Goal: Task Accomplishment & Management: Complete application form

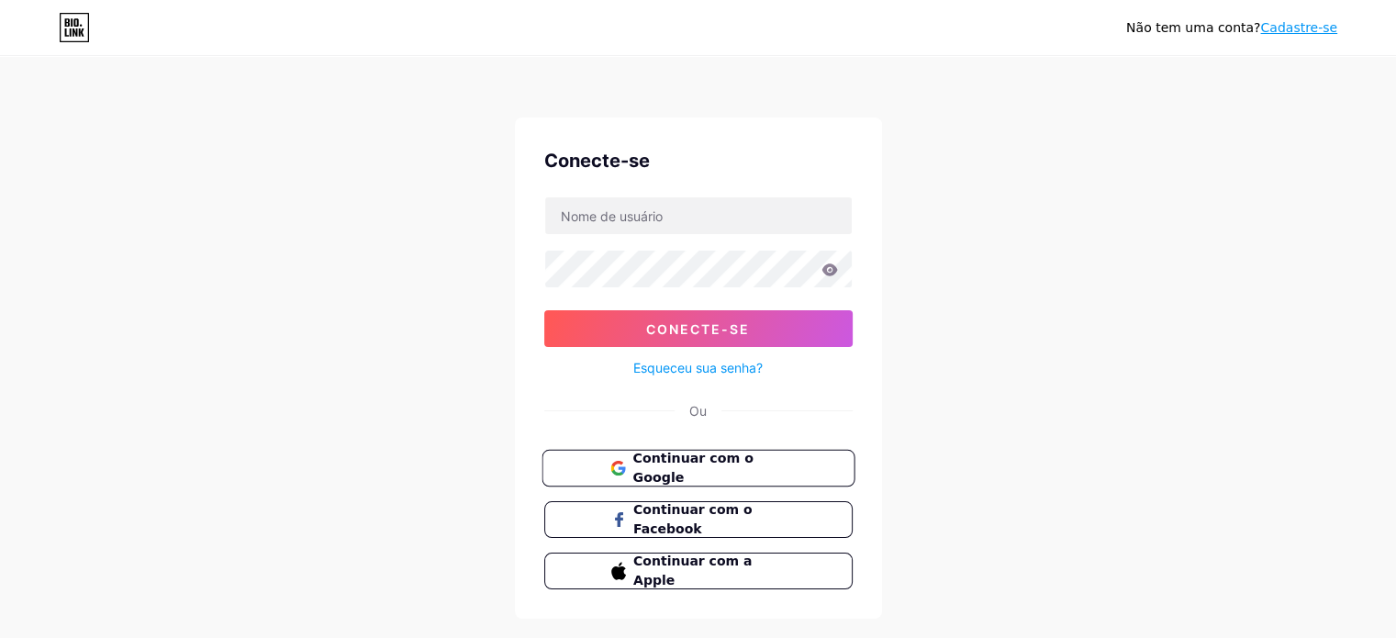
click at [709, 467] on font "Continuar com o Google" at bounding box center [692, 468] width 120 height 35
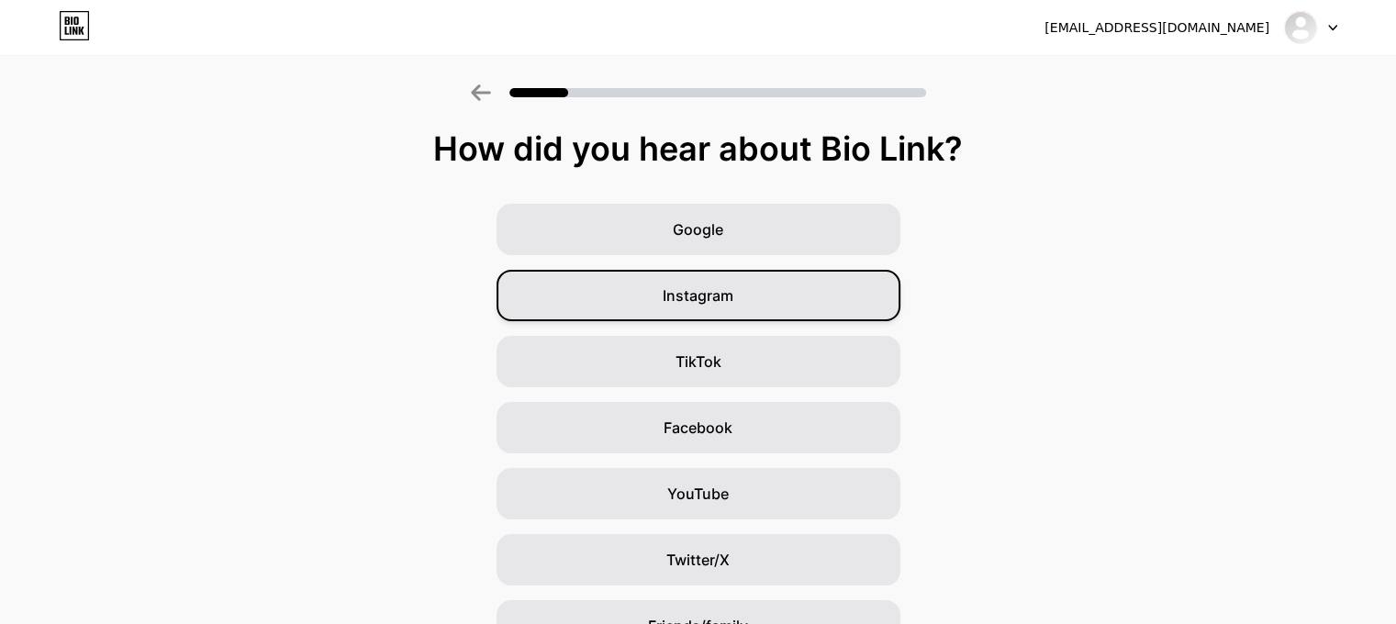
click at [787, 294] on div "Instagram" at bounding box center [698, 295] width 404 height 51
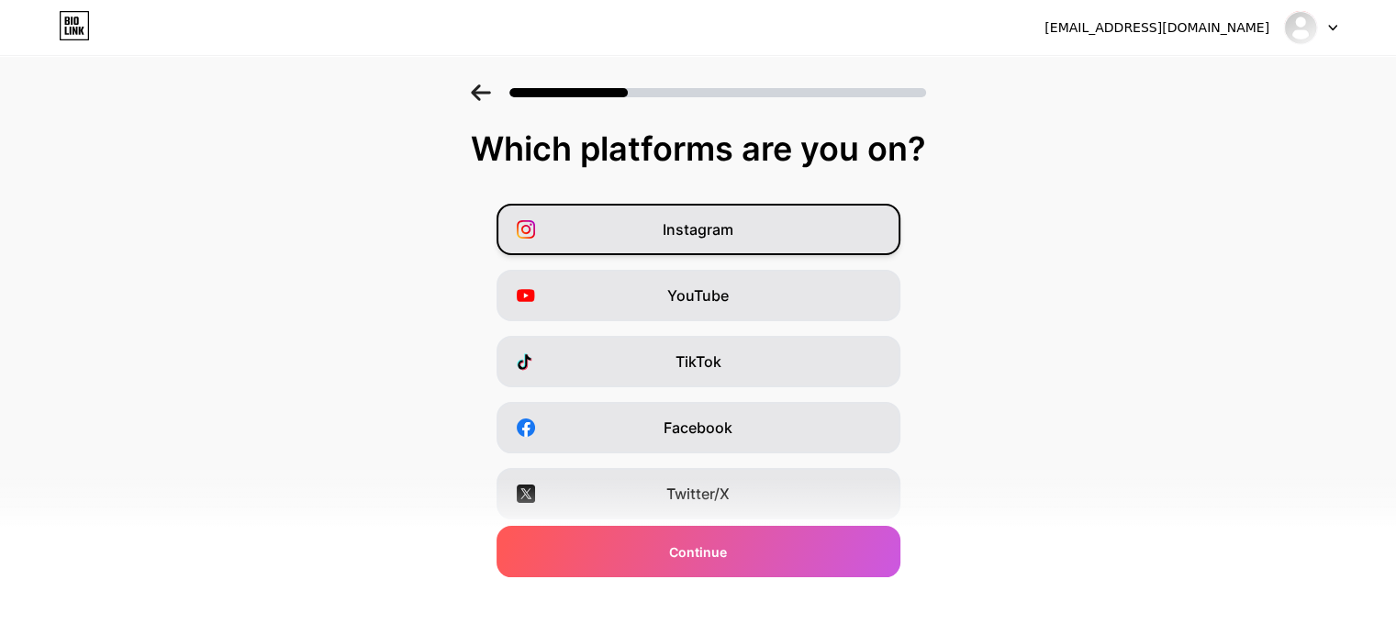
click at [758, 218] on div "Instagram" at bounding box center [698, 229] width 404 height 51
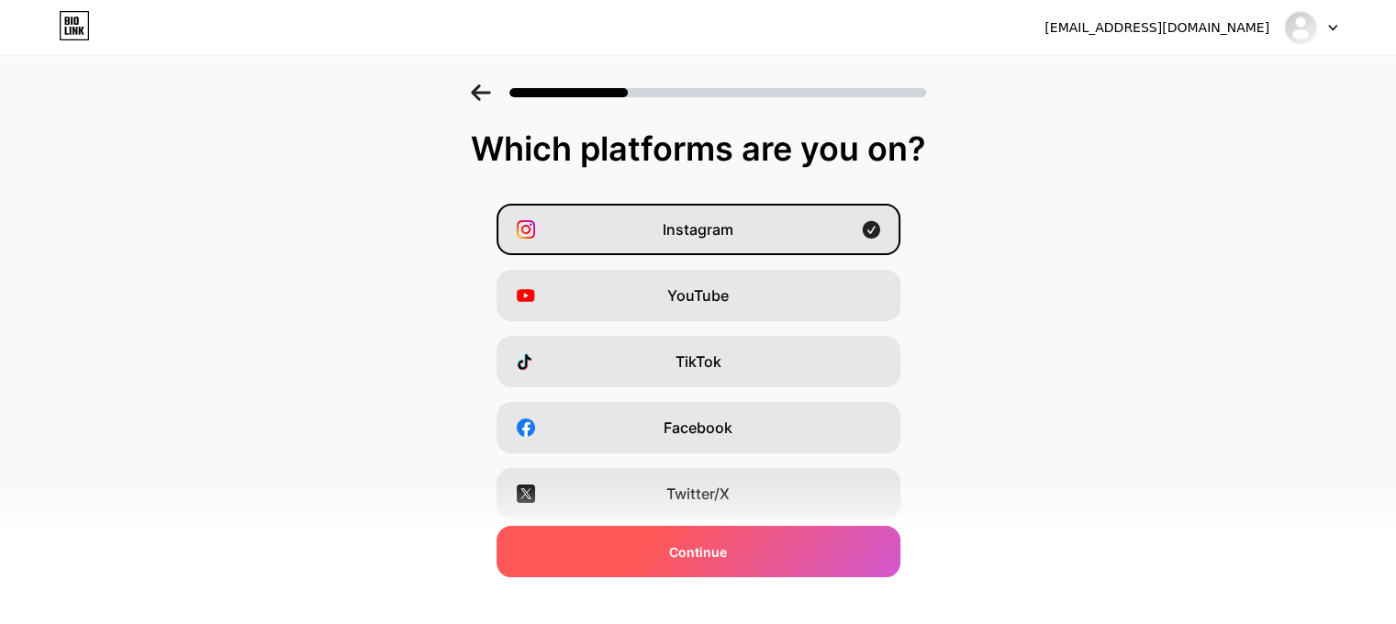
click at [750, 560] on div "Continue" at bounding box center [698, 551] width 404 height 51
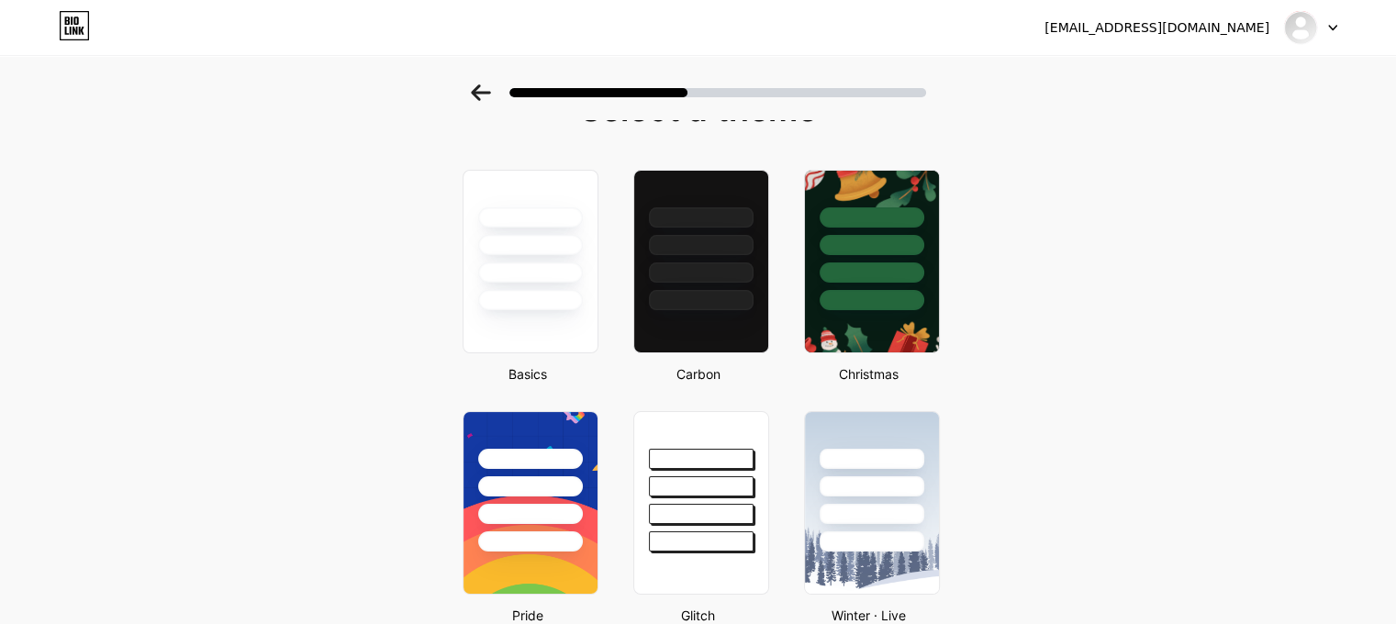
scroll to position [18, 0]
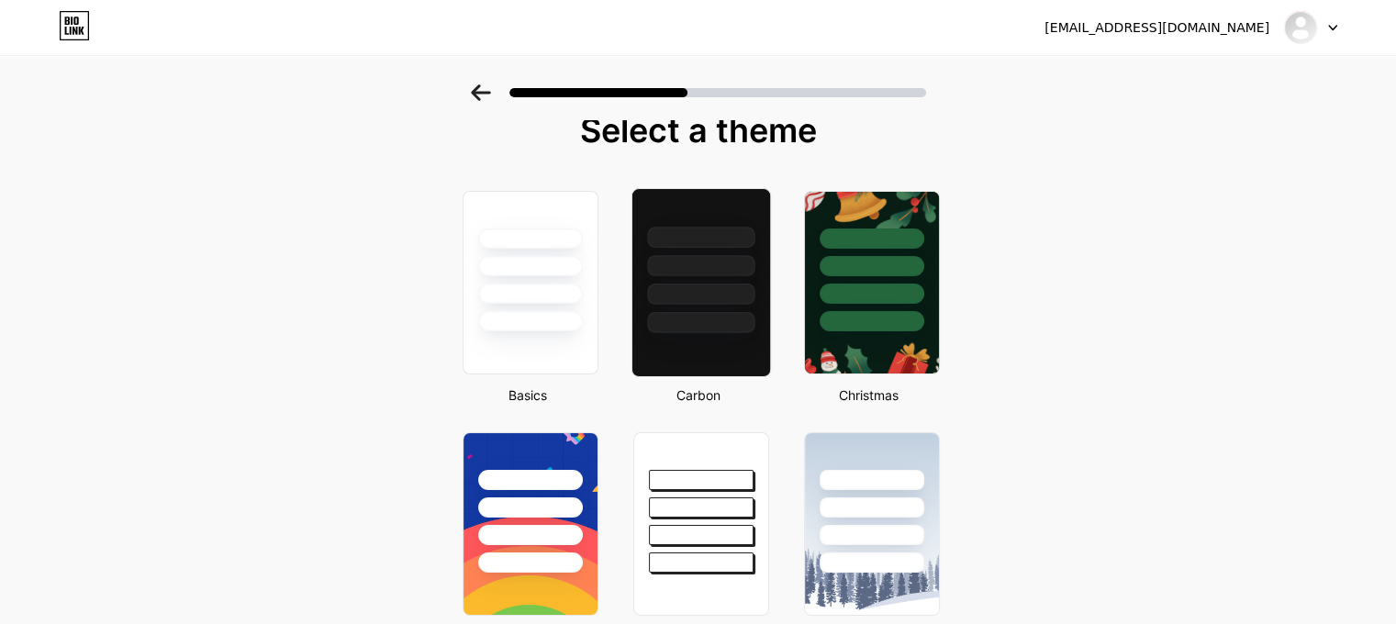
click at [720, 312] on div at bounding box center [700, 322] width 107 height 21
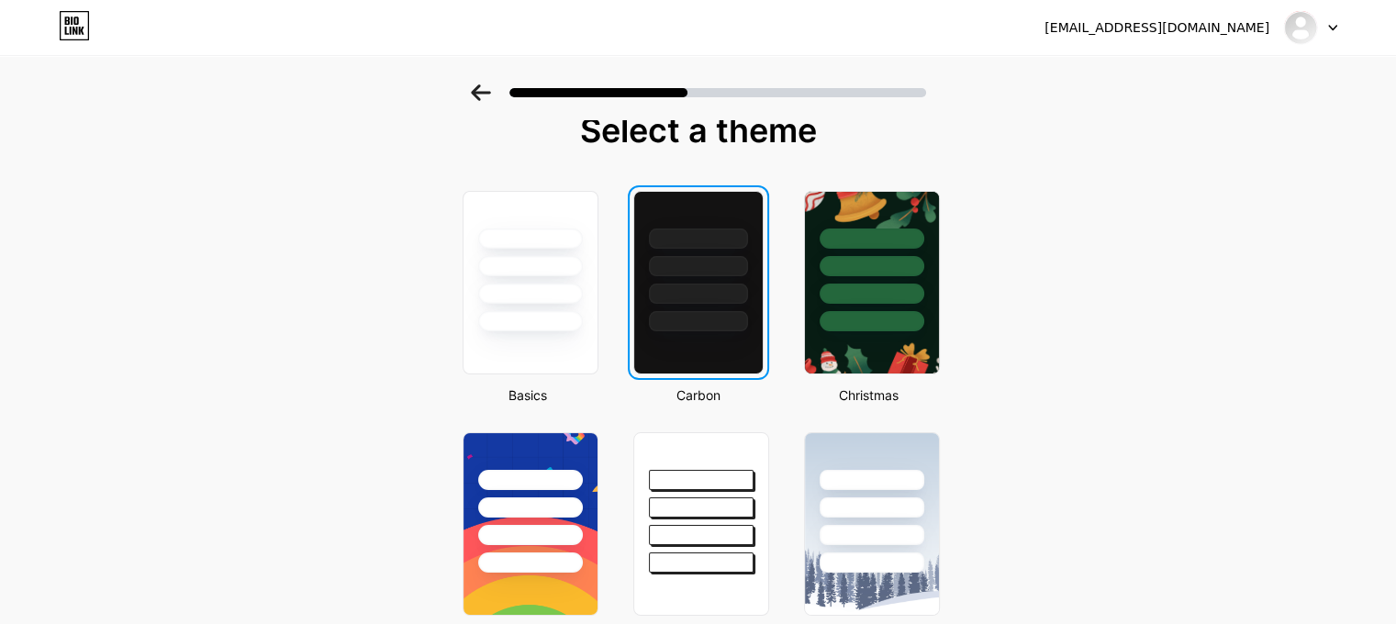
scroll to position [0, 0]
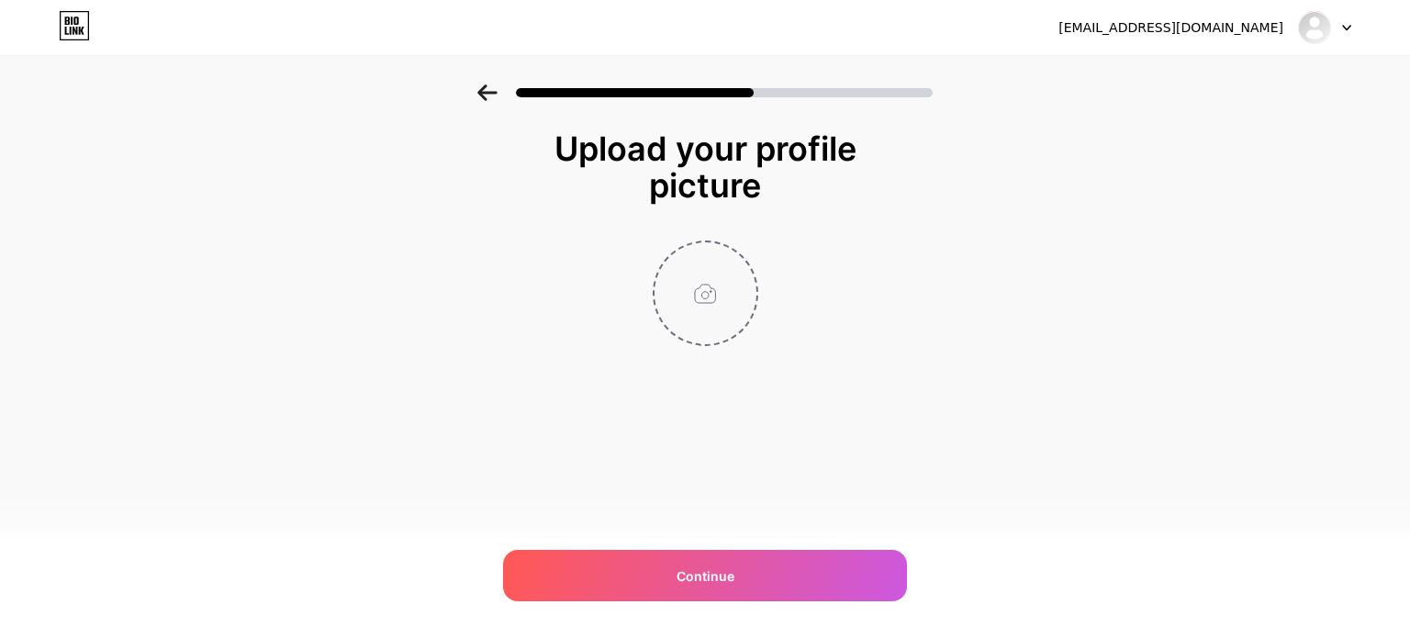
click at [715, 302] on input "file" at bounding box center [705, 293] width 102 height 102
type input "C:\fakepath\Imagem do WhatsApp de 2025-09-15 à(s) 23.19.07_1d5777b0.jpg"
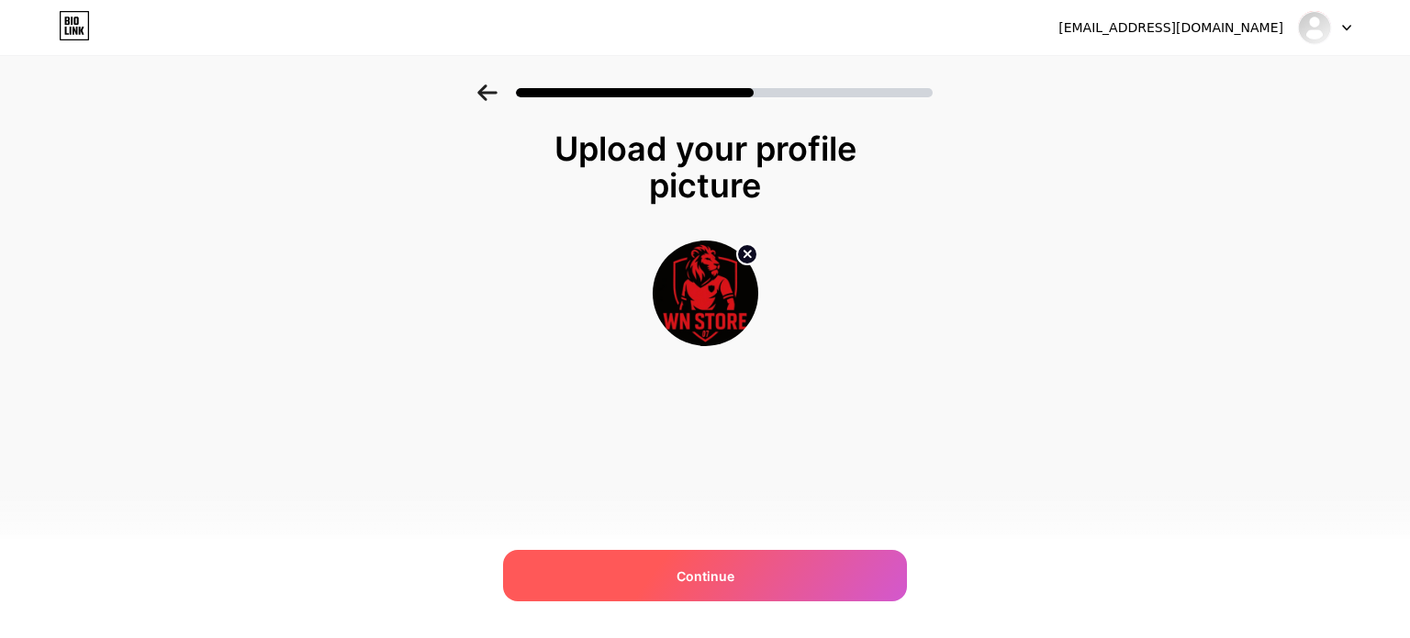
click at [719, 576] on span "Continue" at bounding box center [705, 575] width 58 height 19
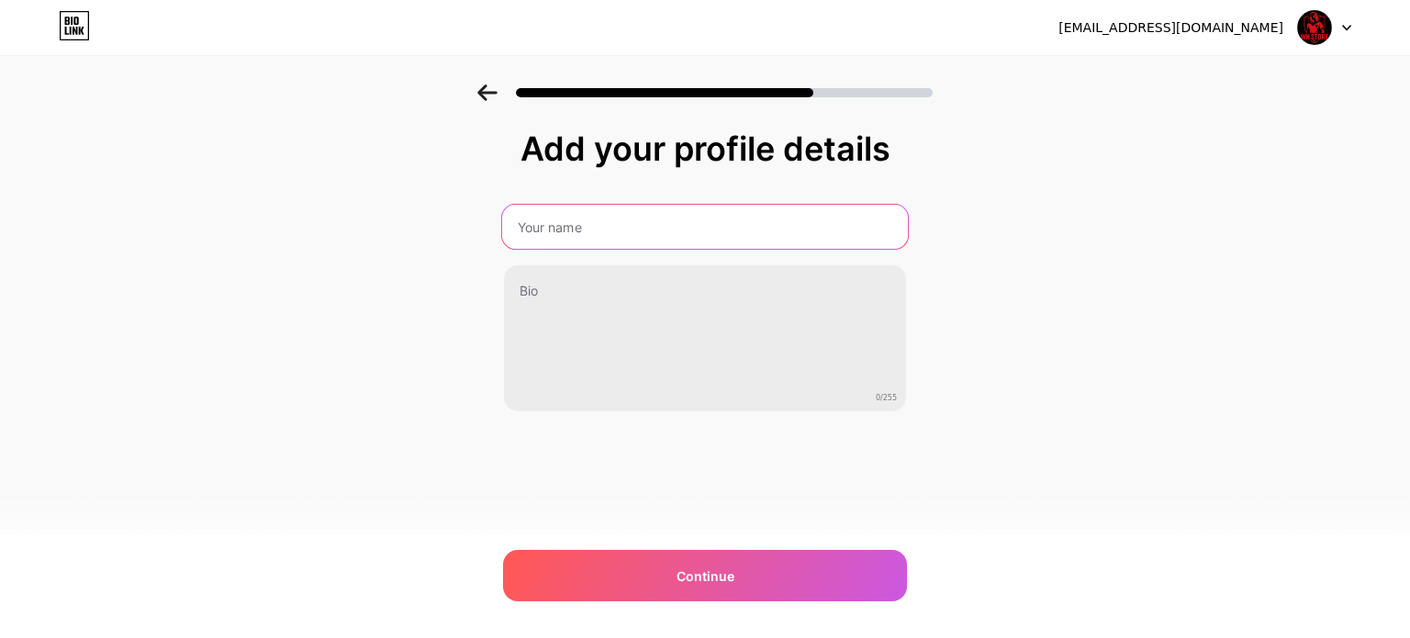
click at [713, 224] on input "text" at bounding box center [705, 227] width 406 height 44
type input "w"
type input "WN STORE 07"
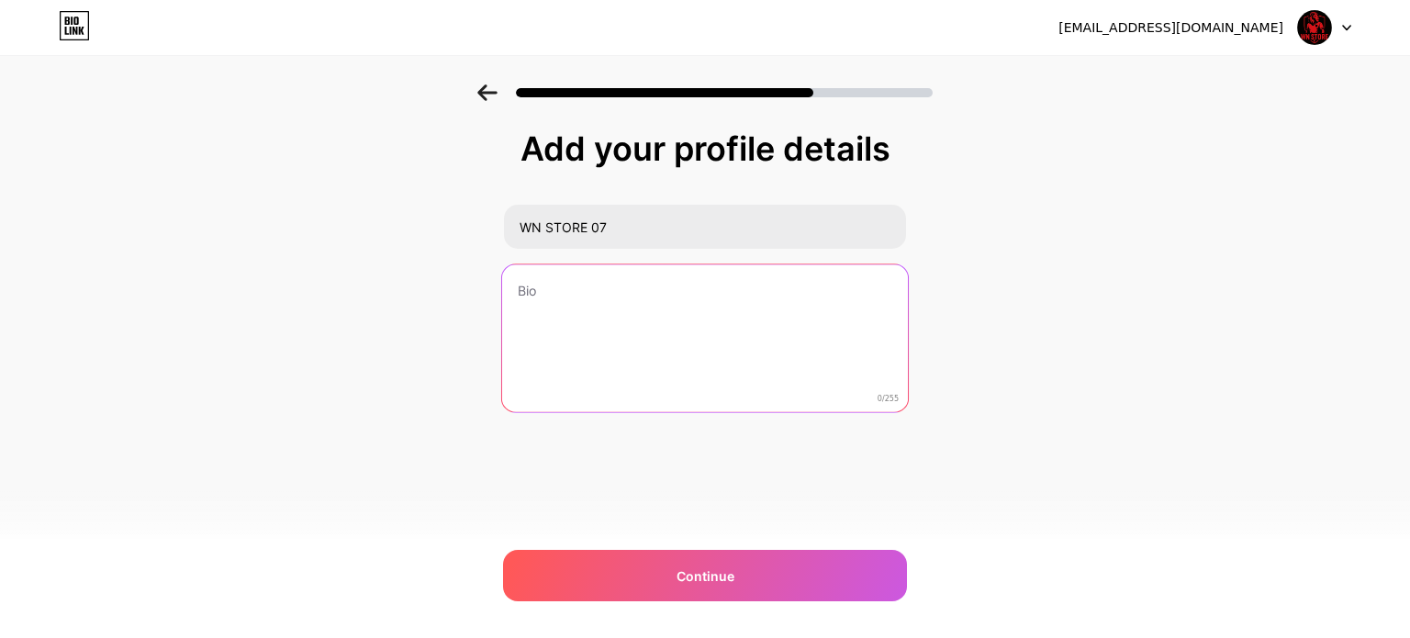
click at [610, 302] on textarea at bounding box center [705, 339] width 406 height 150
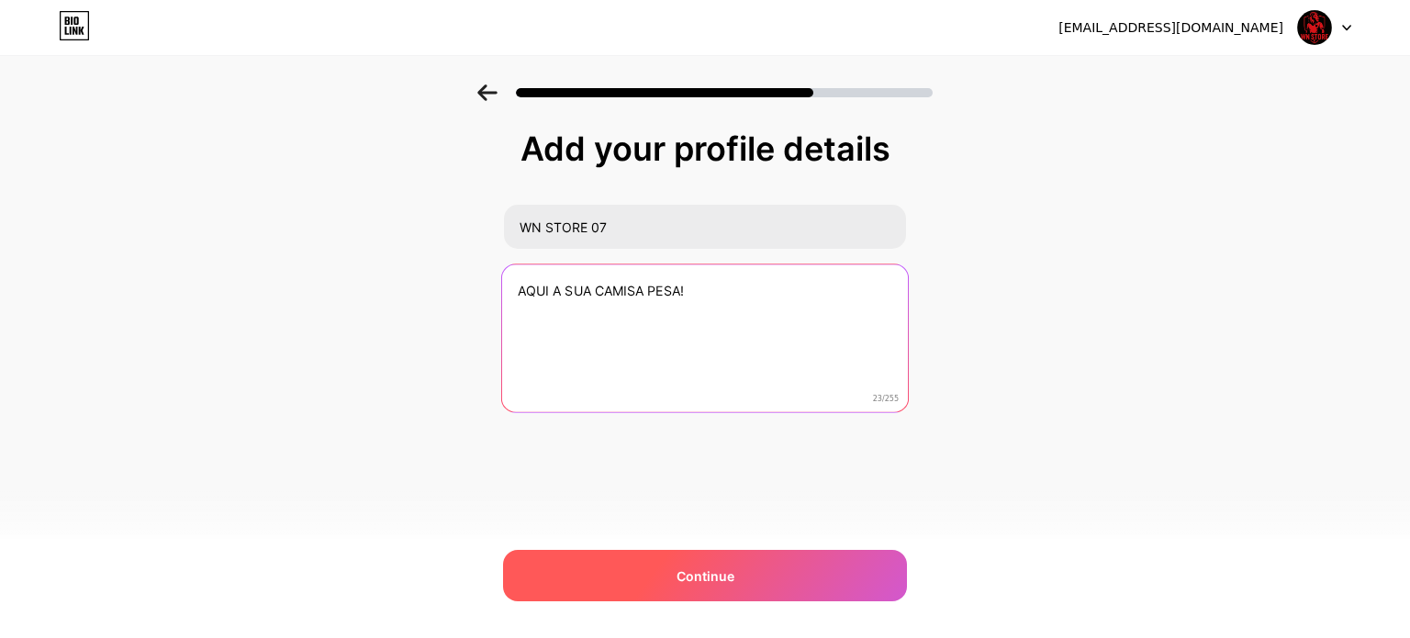
type textarea "AQUI A SUA CAMISA PESA!"
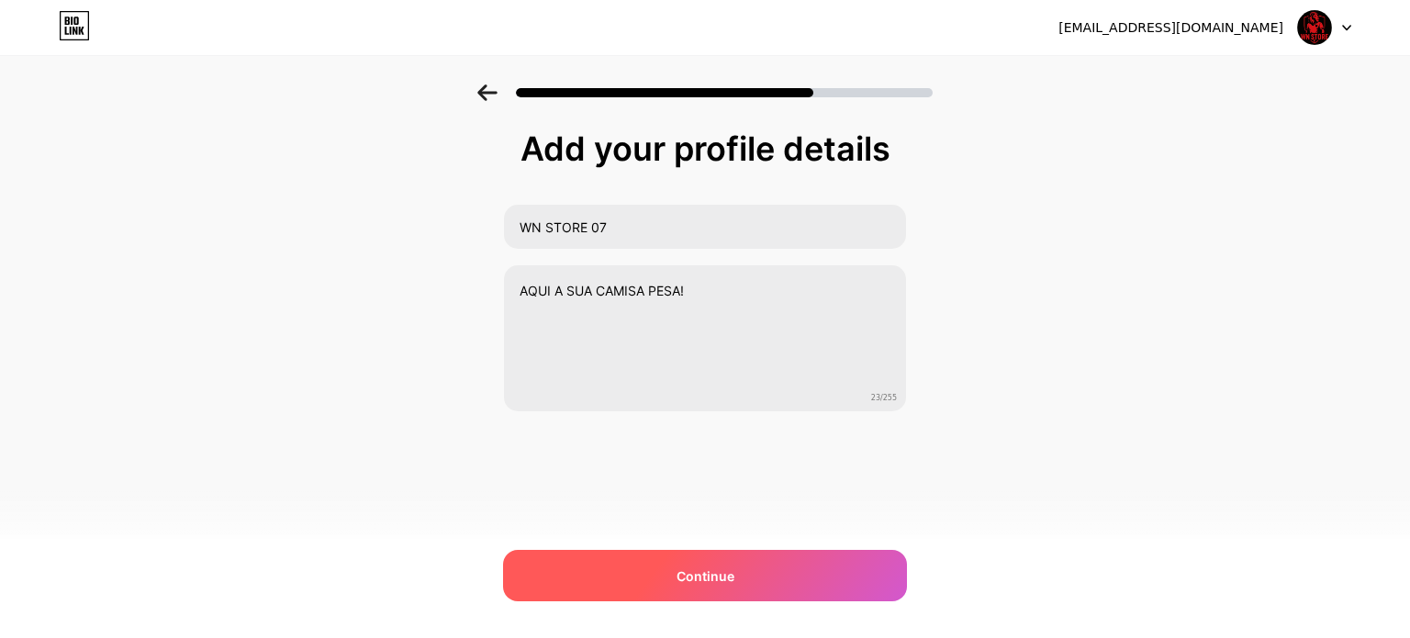
click at [736, 570] on div "Continue" at bounding box center [705, 575] width 404 height 51
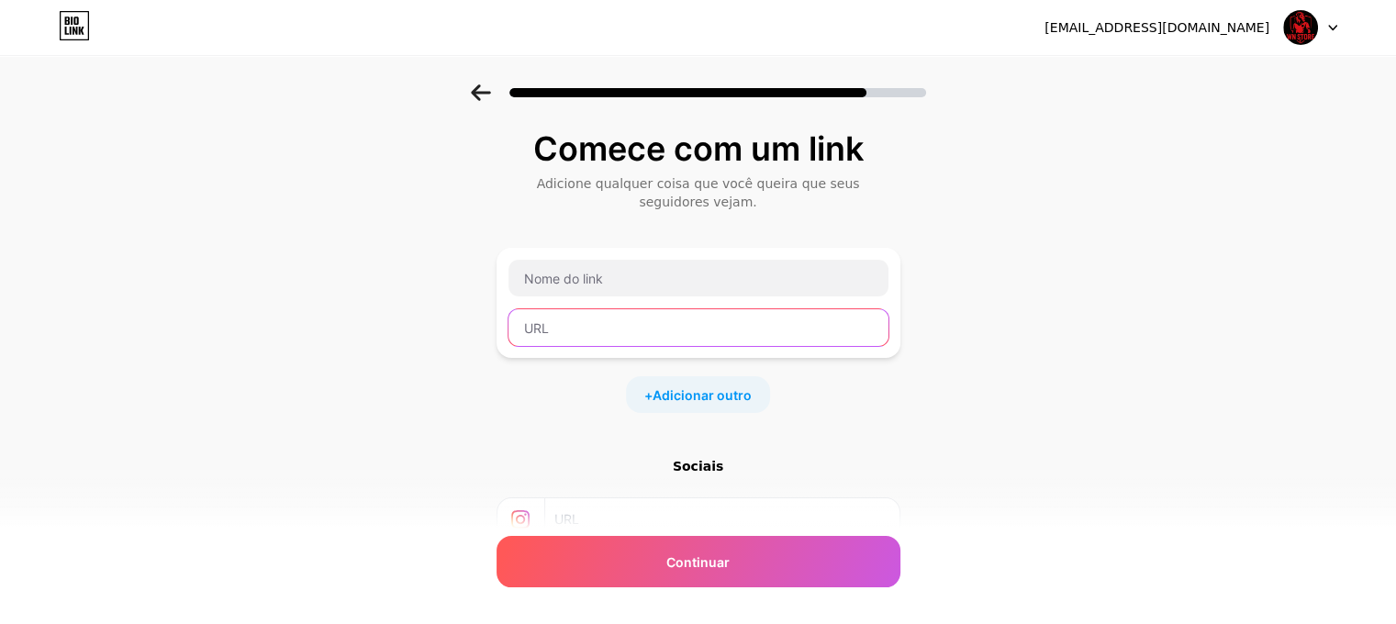
click at [689, 327] on input "text" at bounding box center [698, 327] width 380 height 37
paste input "https://wa.me/message/MXHI5O3RK5HCA1"
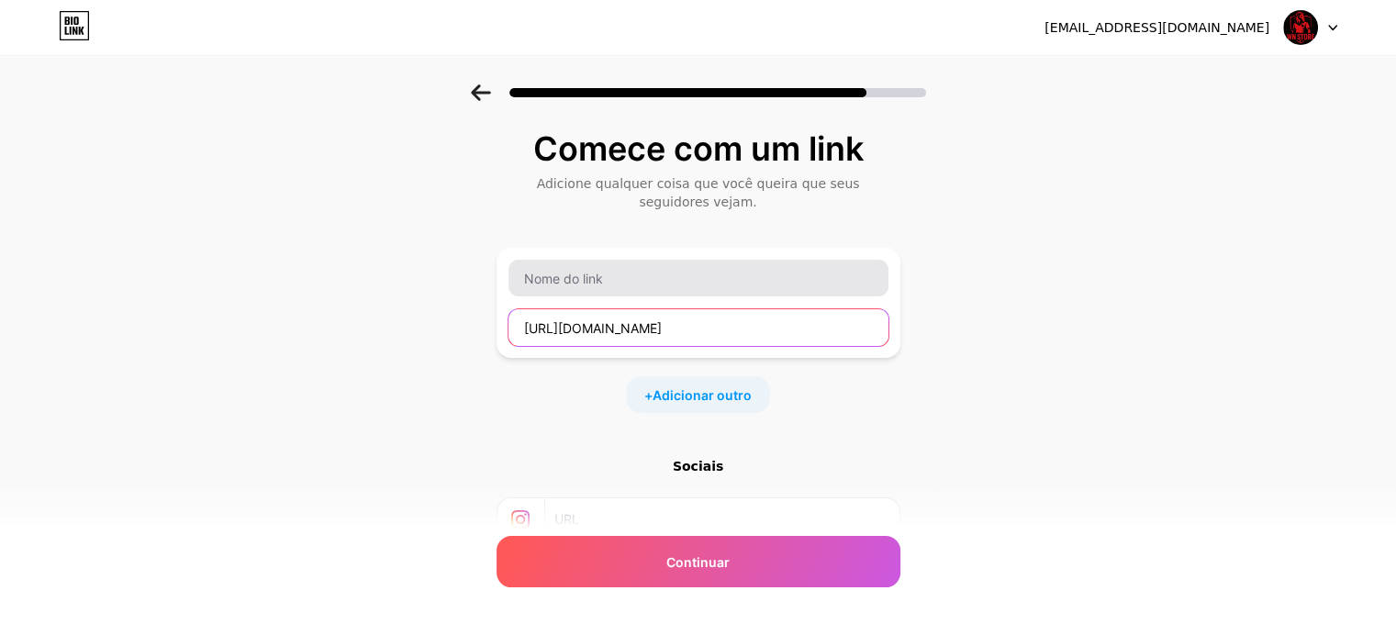
type input "https://wa.me/message/MXHI5O3RK5HCA1"
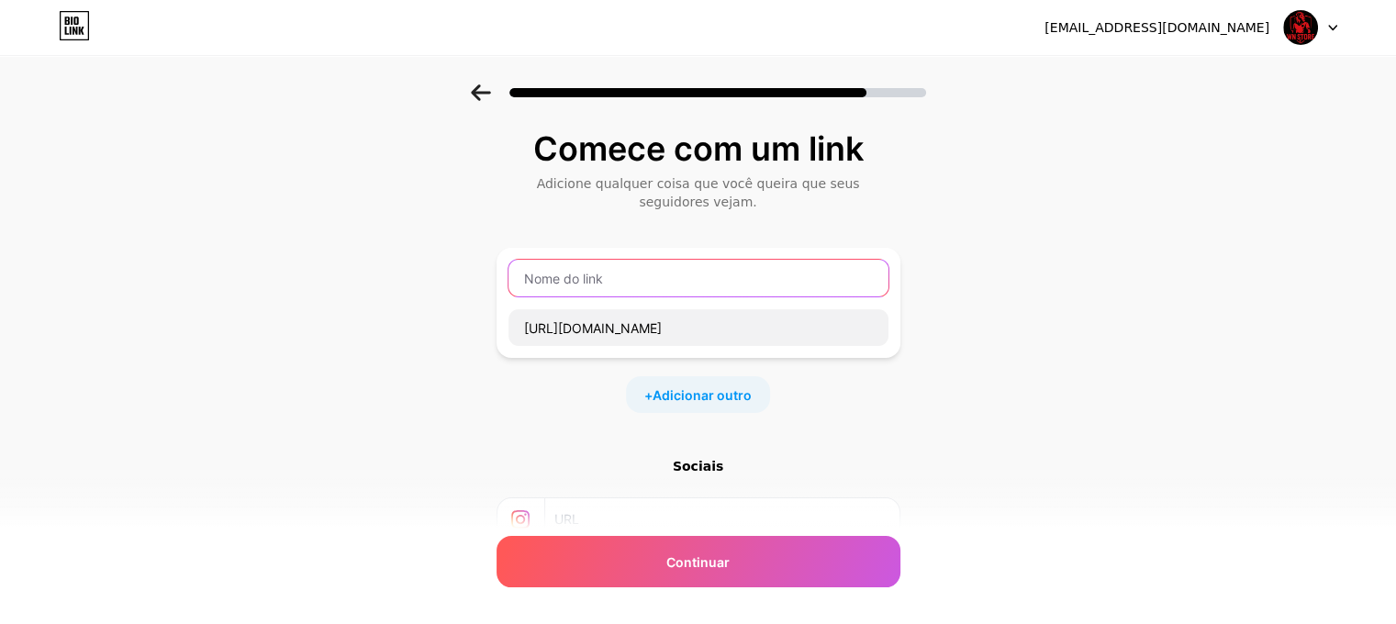
click at [676, 282] on input "text" at bounding box center [698, 278] width 380 height 37
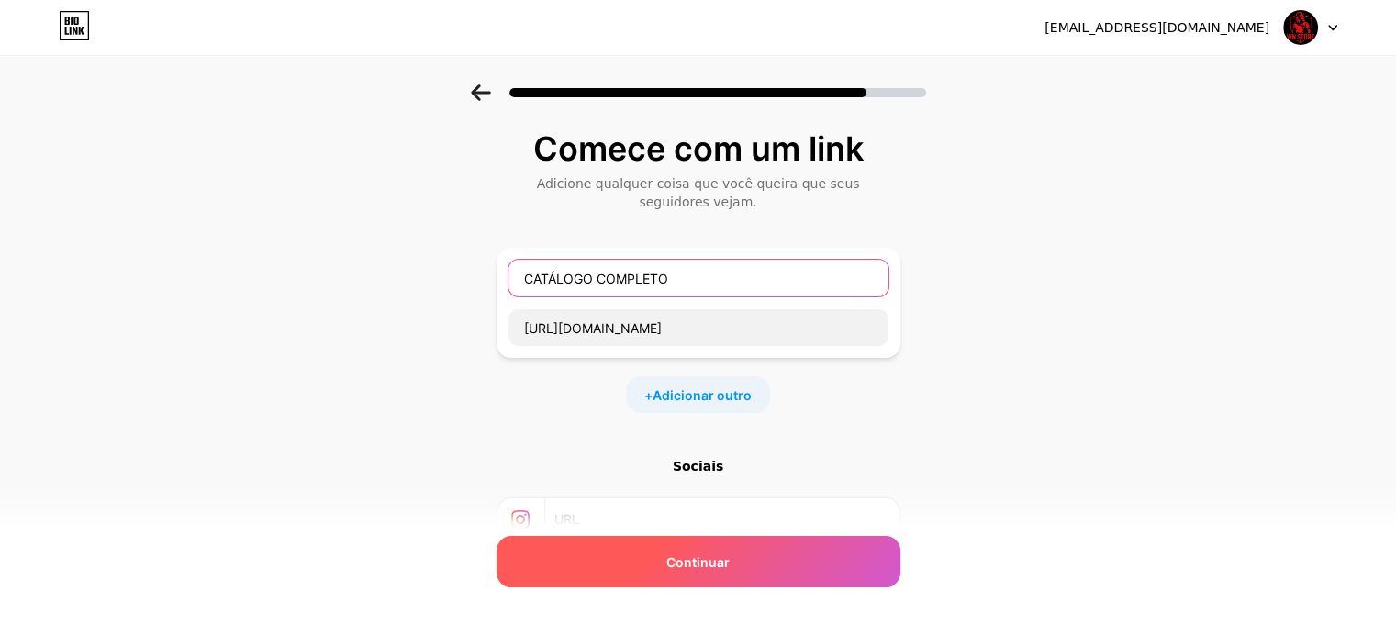
type input "CATÁLOGO COMPLETO"
click at [782, 561] on div "Continuar" at bounding box center [698, 561] width 404 height 51
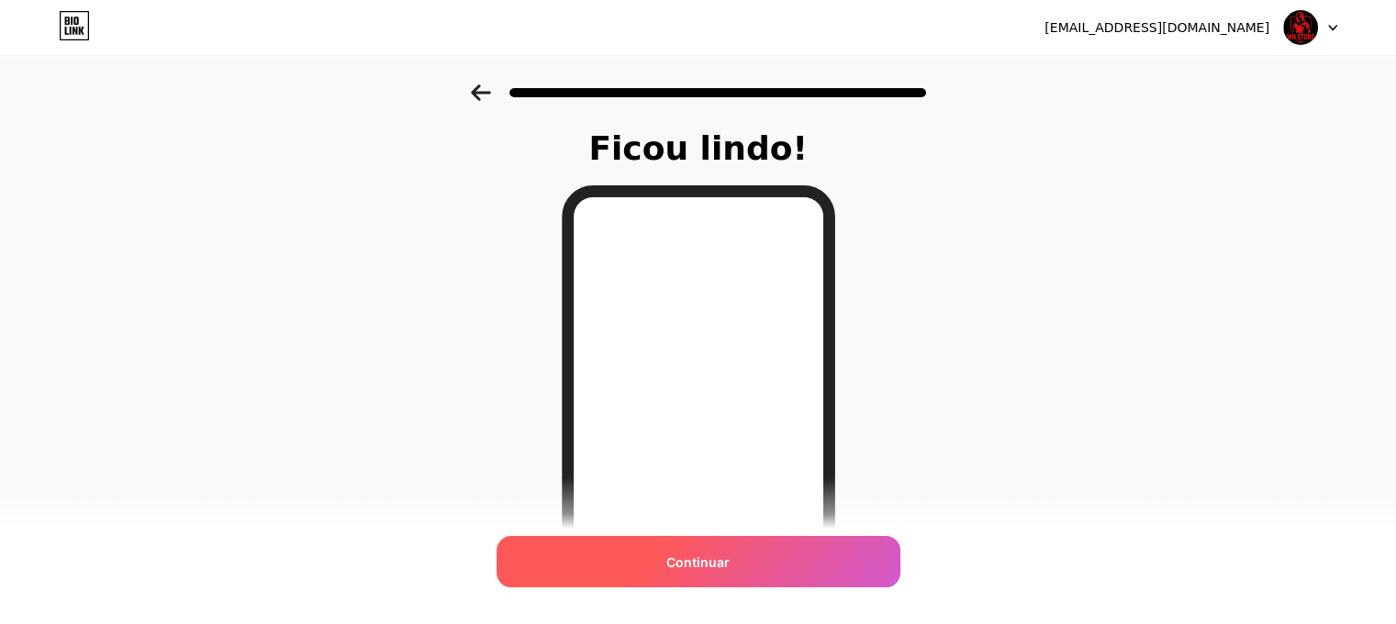
click at [727, 568] on font "Continuar" at bounding box center [697, 562] width 63 height 16
